Goal: Task Accomplishment & Management: Complete application form

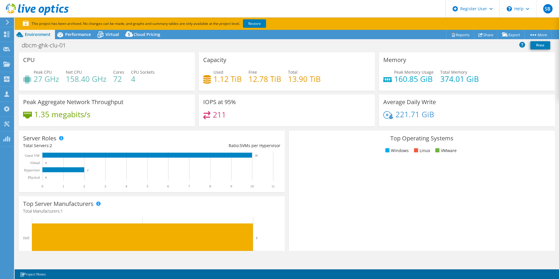
select select "[GEOGRAPHIC_DATA]"
select select "CAD"
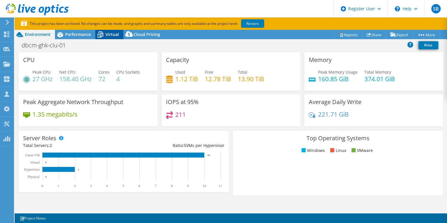
click at [108, 37] on span "Virtual" at bounding box center [112, 35] width 13 height 6
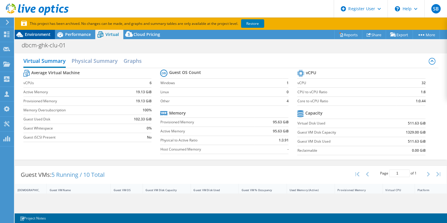
click at [44, 31] on div "Environment" at bounding box center [35, 34] width 40 height 9
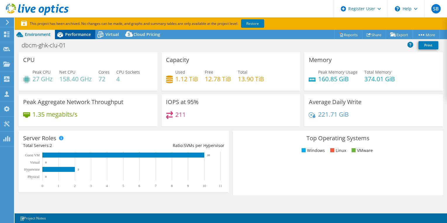
click at [76, 35] on span "Performance" at bounding box center [78, 35] width 26 height 6
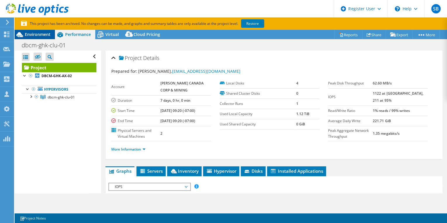
click at [46, 35] on span "Environment" at bounding box center [38, 35] width 26 height 6
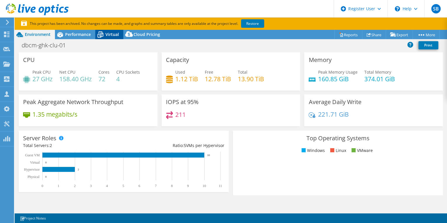
click at [112, 33] on span "Virtual" at bounding box center [112, 35] width 13 height 6
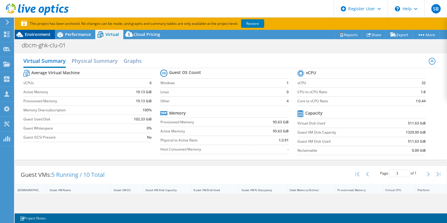
click at [40, 34] on span "Environment" at bounding box center [38, 35] width 26 height 6
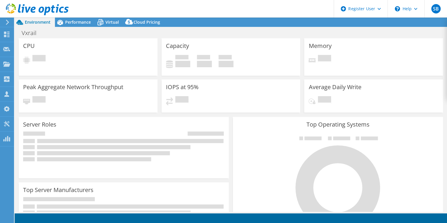
select select "[GEOGRAPHIC_DATA]"
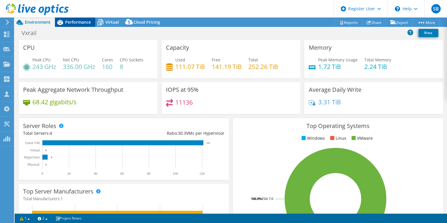
click at [84, 22] on span "Performance" at bounding box center [78, 22] width 26 height 6
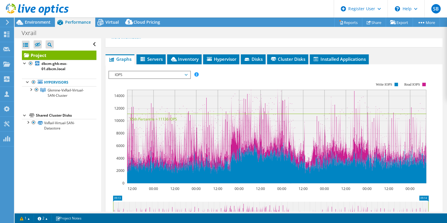
scroll to position [100, 0]
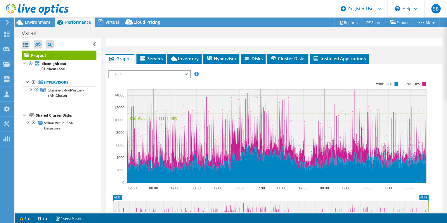
click at [188, 73] on span "IOPS" at bounding box center [149, 74] width 81 height 7
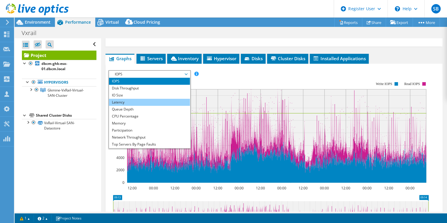
click at [130, 100] on li "Latency" at bounding box center [149, 102] width 81 height 7
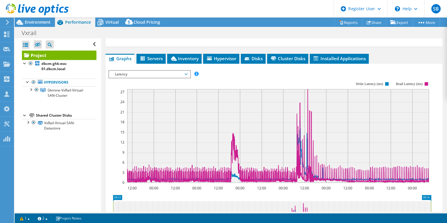
click at [185, 72] on span "Latency" at bounding box center [149, 74] width 75 height 7
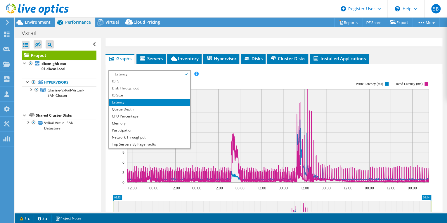
click at [218, 82] on rect at bounding box center [269, 132] width 323 height 117
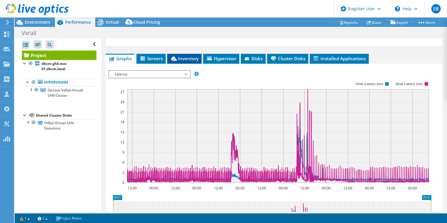
click at [181, 56] on span "Inventory" at bounding box center [184, 59] width 29 height 6
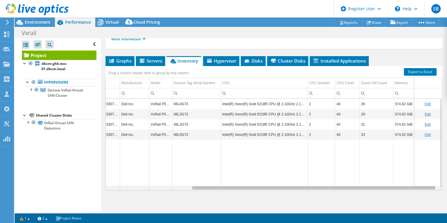
scroll to position [0, 0]
drag, startPoint x: 280, startPoint y: 187, endPoint x: 380, endPoint y: 187, distance: 100.9
click at [380, 187] on body "SB Dell User Savio Britto Savio.Britto@dell.com Dell My Profile Log Out \n Help…" at bounding box center [223, 111] width 447 height 223
drag, startPoint x: 360, startPoint y: 187, endPoint x: 395, endPoint y: 189, distance: 35.2
click at [395, 189] on body "SB Dell User Savio Britto Savio.Britto@dell.com Dell My Profile Log Out \n Help…" at bounding box center [223, 111] width 447 height 223
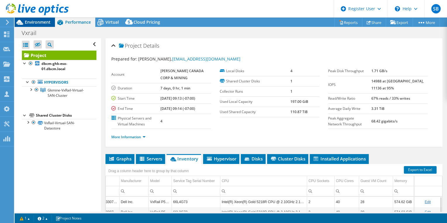
click at [37, 26] on div "Environment" at bounding box center [35, 22] width 40 height 9
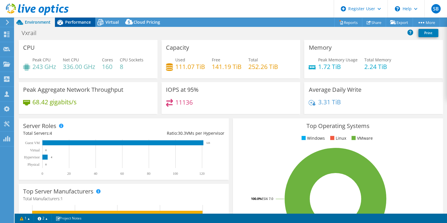
click at [80, 23] on span "Performance" at bounding box center [78, 22] width 26 height 6
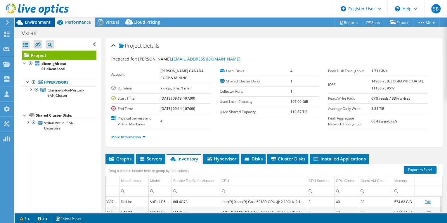
click at [48, 22] on span "Environment" at bounding box center [38, 22] width 26 height 6
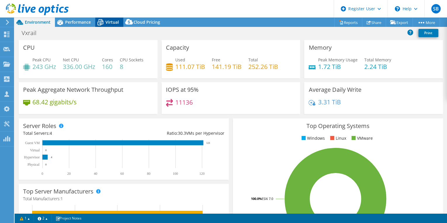
click at [111, 22] on span "Virtual" at bounding box center [112, 22] width 13 height 6
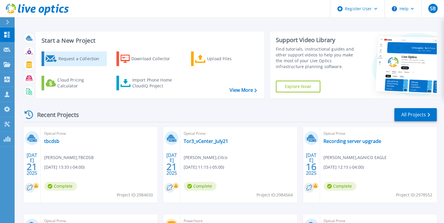
click at [77, 57] on div "Request a Collection" at bounding box center [81, 59] width 47 height 12
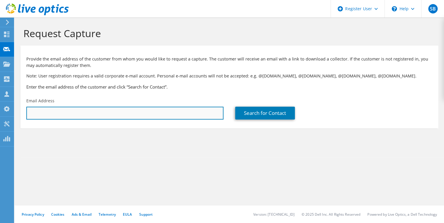
click at [58, 114] on input "text" at bounding box center [124, 113] width 197 height 13
type input "[EMAIL_ADDRESS][DOMAIN_NAME]"
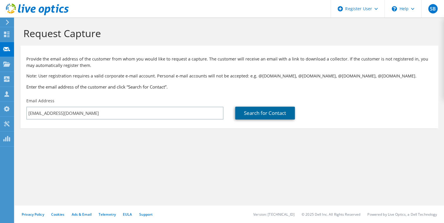
click at [266, 116] on link "Search for Contact" at bounding box center [265, 113] width 60 height 13
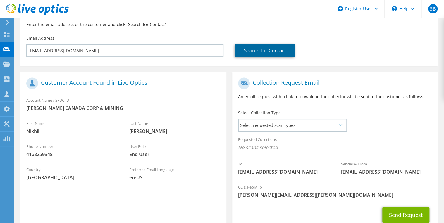
scroll to position [61, 0]
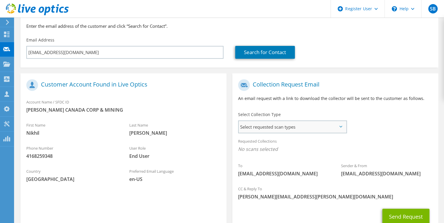
click at [289, 125] on span "Select requested scan types" at bounding box center [292, 127] width 107 height 12
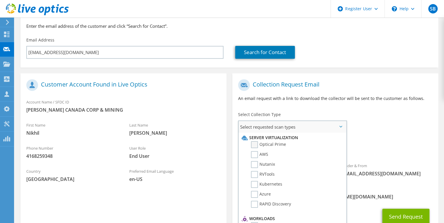
click at [254, 144] on label "Optical Prime" at bounding box center [268, 144] width 35 height 7
click at [0, 0] on input "Optical Prime" at bounding box center [0, 0] width 0 height 0
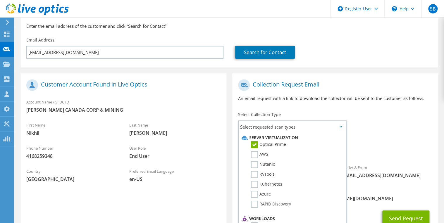
scroll to position [105, 0]
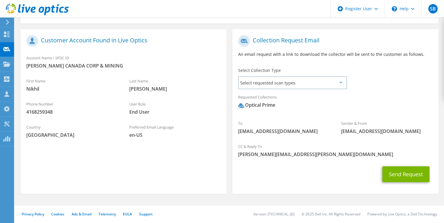
click at [341, 83] on icon at bounding box center [340, 83] width 3 height 2
click at [324, 82] on span "Select requested scan types" at bounding box center [292, 83] width 107 height 12
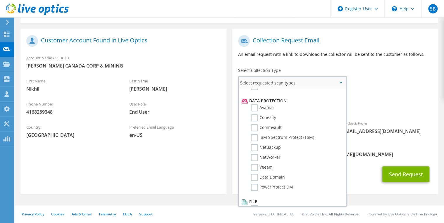
scroll to position [251, 0]
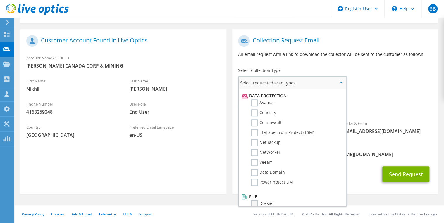
click at [256, 200] on label "Dossier" at bounding box center [262, 203] width 23 height 7
click at [0, 0] on input "Dossier" at bounding box center [0, 0] width 0 height 0
click at [358, 175] on div "Send Request" at bounding box center [335, 174] width 206 height 22
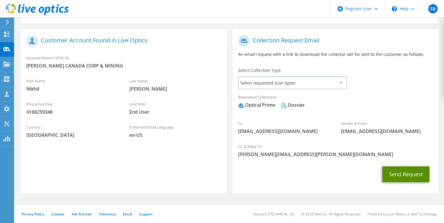
click at [406, 173] on button "Send Request" at bounding box center [405, 174] width 47 height 16
